Goal: Navigation & Orientation: Find specific page/section

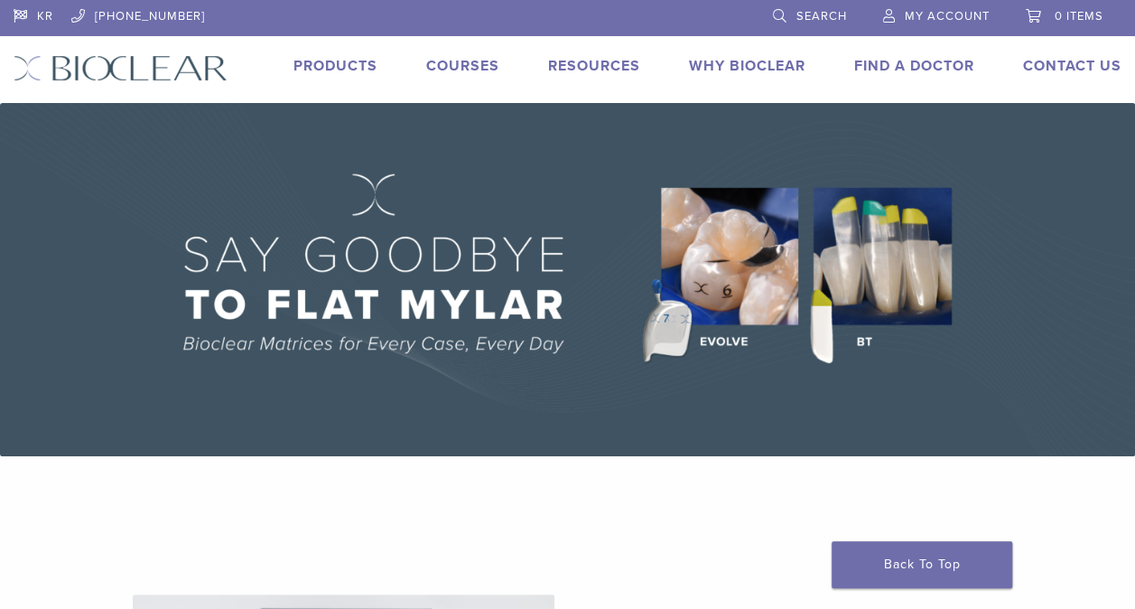
click at [792, 267] on img at bounding box center [567, 279] width 1135 height 353
click at [833, 266] on img at bounding box center [567, 279] width 1135 height 353
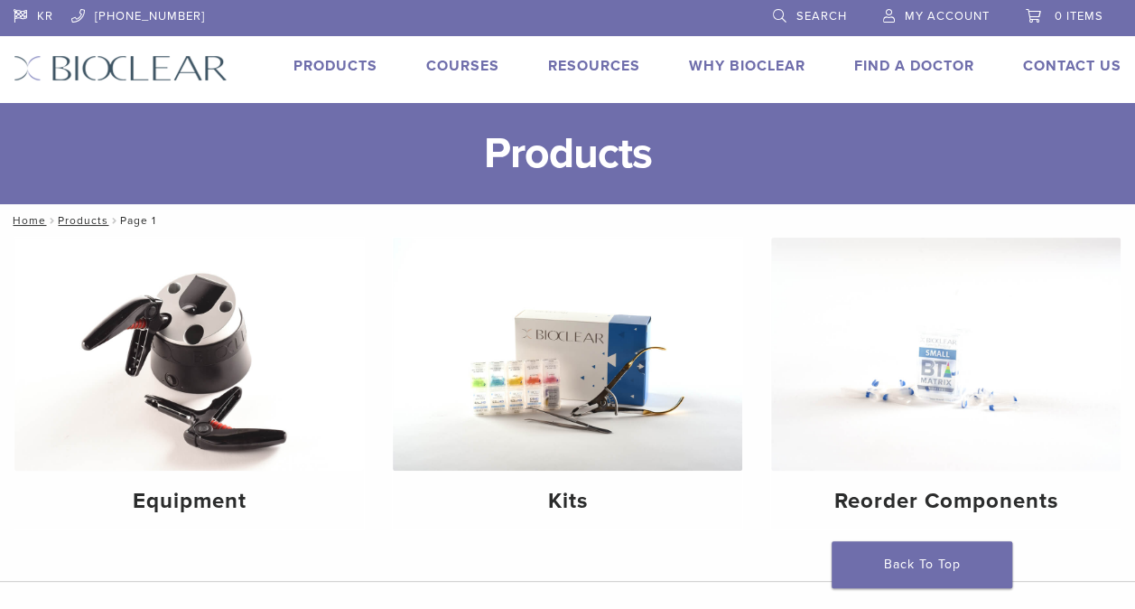
click at [439, 49] on div "KR [PHONE_NUMBER] Search My Account 0 items Cart No products in the cart. Back …" at bounding box center [567, 51] width 1135 height 103
click at [441, 51] on div "KR [PHONE_NUMBER] Search My Account 0 items Cart No products in the cart. Back …" at bounding box center [567, 51] width 1135 height 103
click at [446, 70] on link "Courses" at bounding box center [462, 66] width 73 height 18
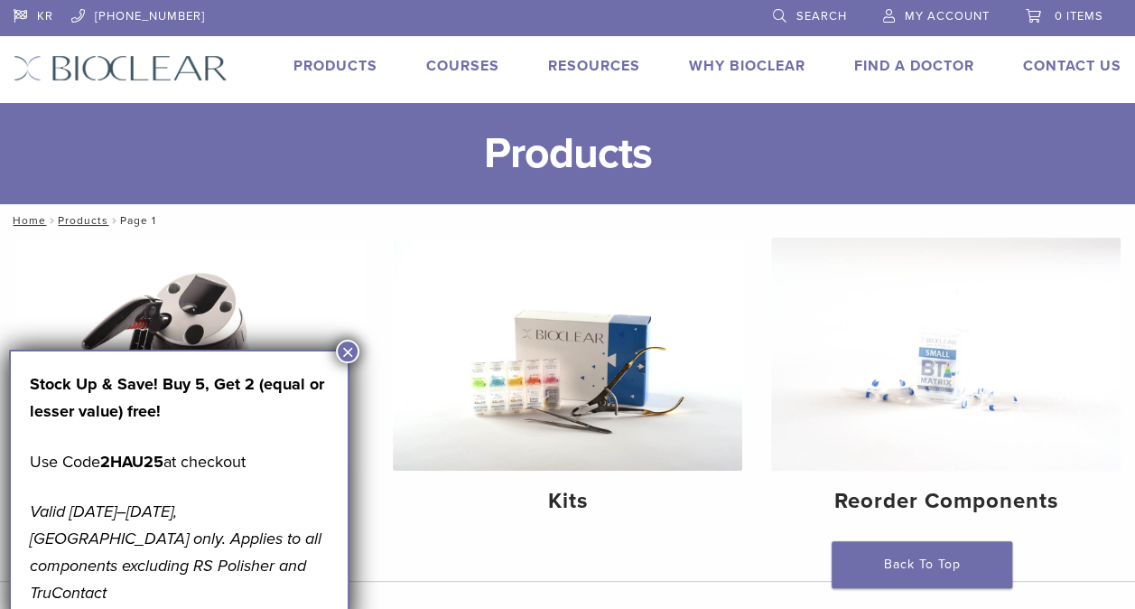
click at [352, 349] on button "×" at bounding box center [347, 351] width 23 height 23
